Goal: Task Accomplishment & Management: Manage account settings

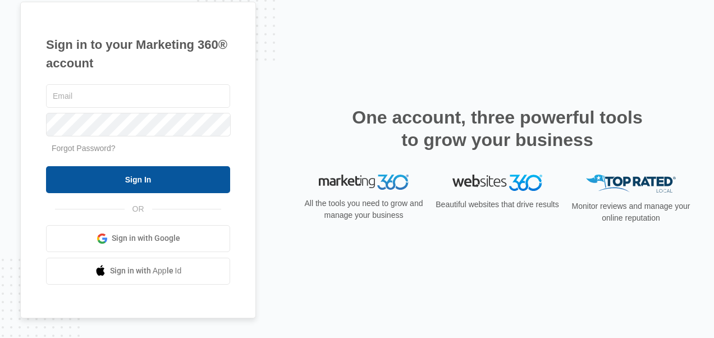
type input "[PERSON_NAME][EMAIL_ADDRESS][DOMAIN_NAME]"
click at [199, 177] on input "Sign In" at bounding box center [138, 179] width 184 height 27
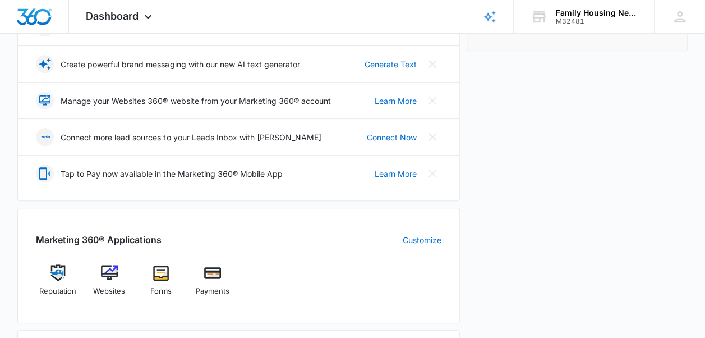
scroll to position [228, 0]
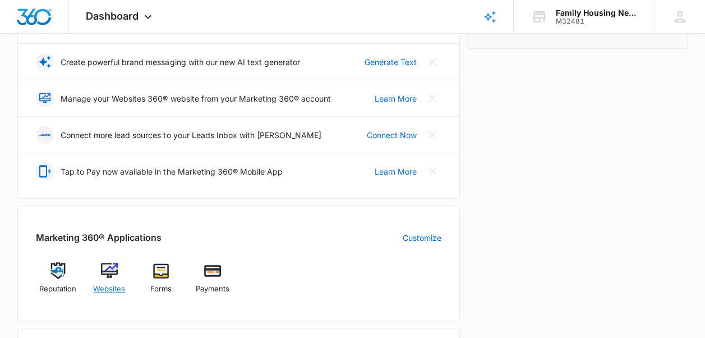
click at [112, 275] on img at bounding box center [109, 270] width 17 height 17
